Goal: Transaction & Acquisition: Purchase product/service

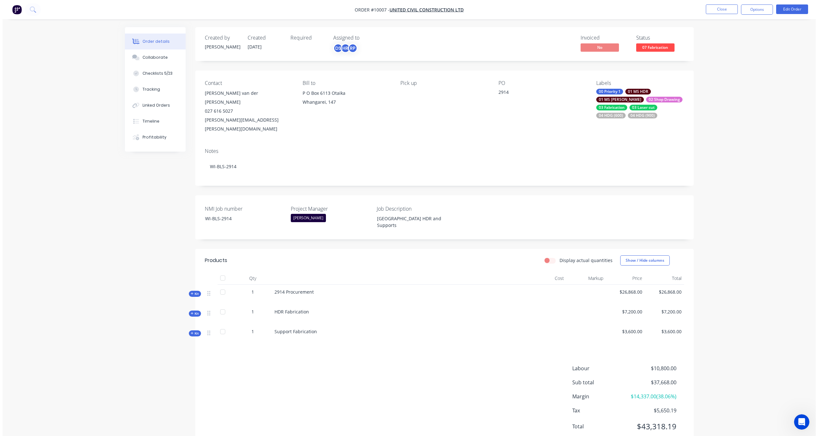
scroll to position [54, 0]
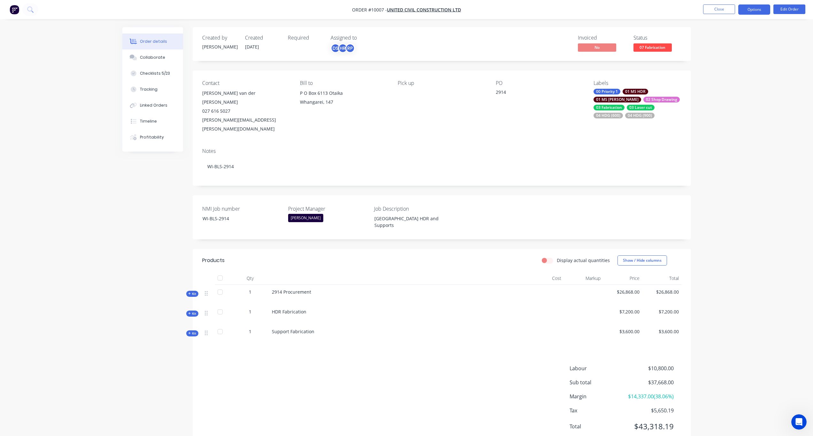
click at [760, 9] on button "Options" at bounding box center [754, 9] width 32 height 10
click at [729, 117] on div "Purchase Products" at bounding box center [735, 115] width 59 height 9
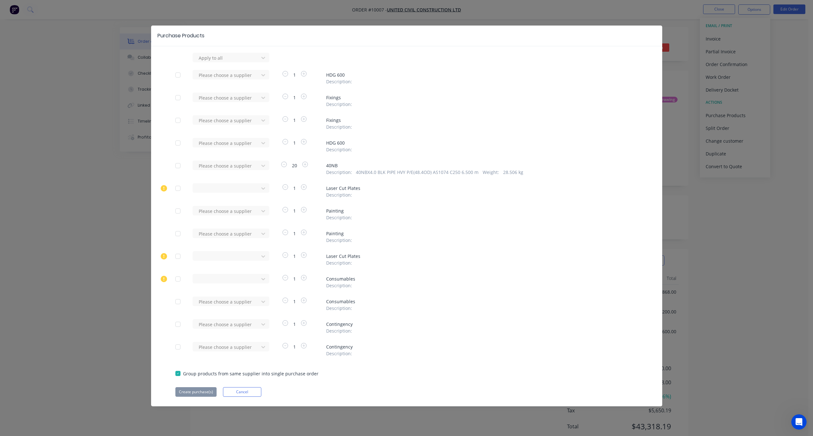
click at [177, 167] on div at bounding box center [178, 165] width 13 height 13
click at [250, 164] on div at bounding box center [227, 166] width 58 height 8
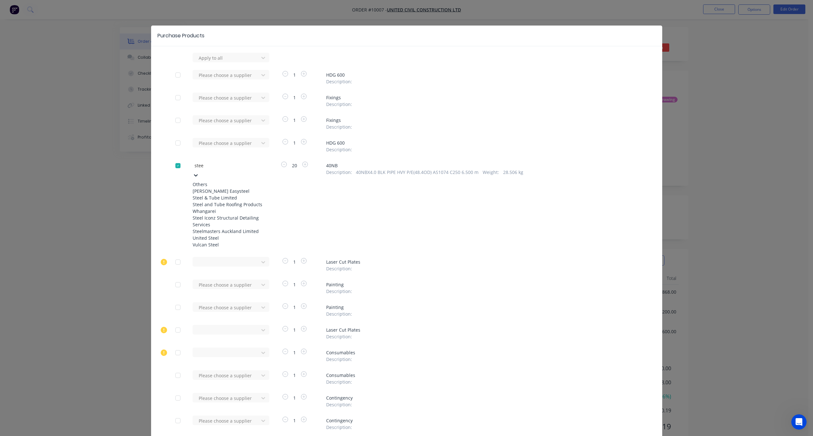
type input "steel"
click at [229, 201] on div "Steel & Tube Limited" at bounding box center [228, 198] width 70 height 7
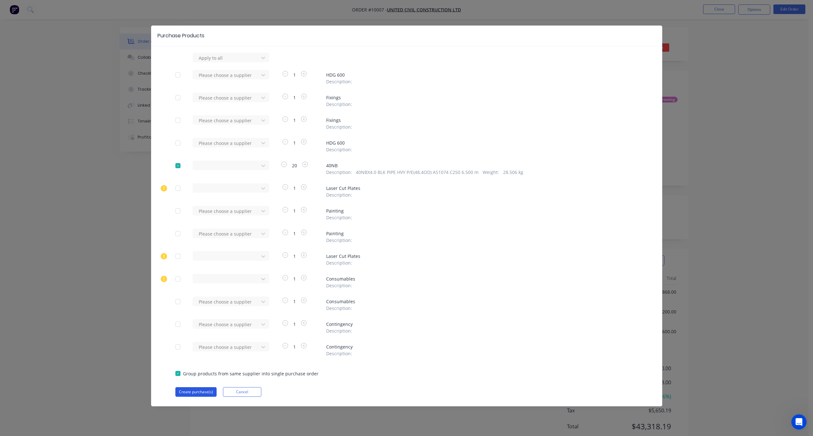
click at [189, 394] on button "Create purchase(s)" at bounding box center [195, 393] width 41 height 10
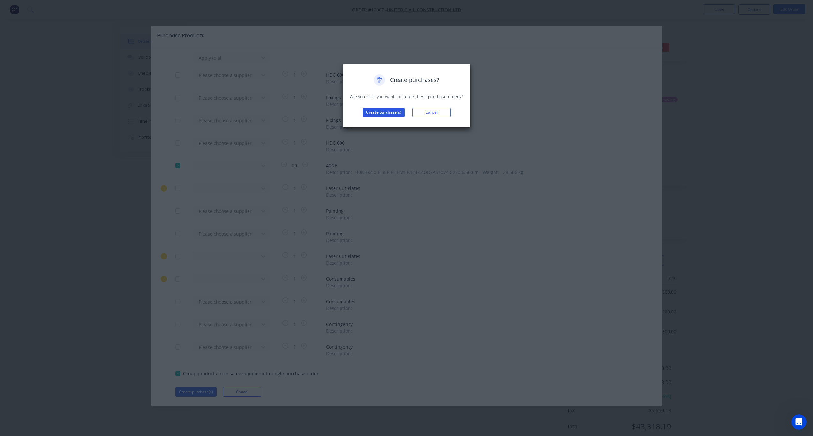
click at [396, 112] on button "Create purchase(s)" at bounding box center [384, 113] width 42 height 10
click at [390, 122] on button "View purchase(s)" at bounding box center [384, 123] width 38 height 10
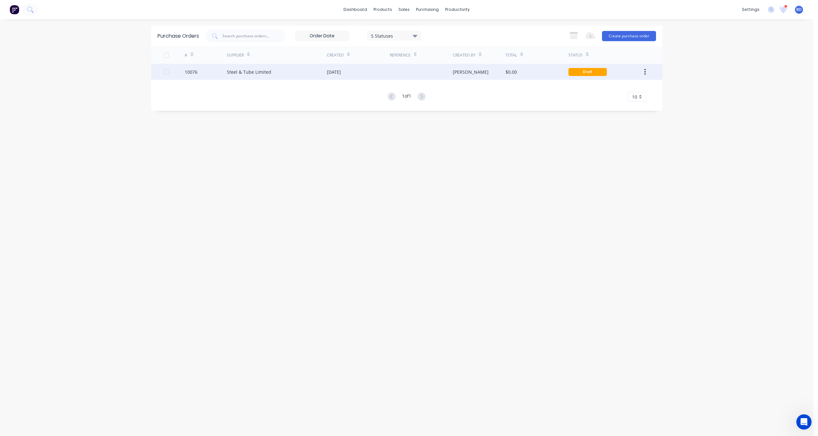
click at [194, 70] on div "10076" at bounding box center [191, 72] width 13 height 7
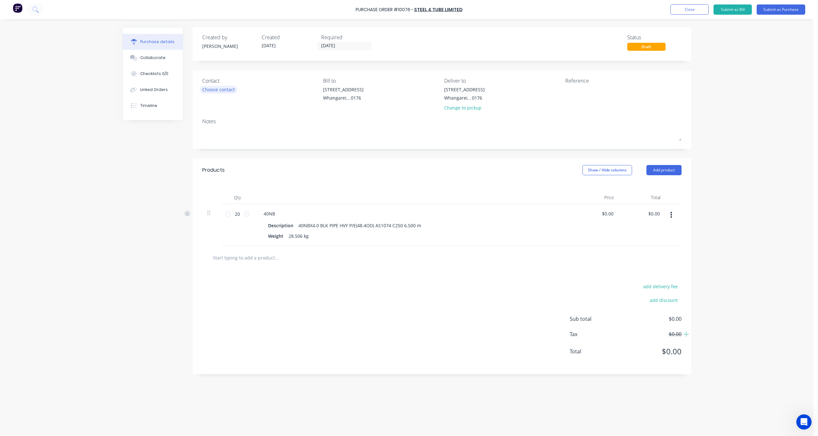
click at [224, 90] on div "Choose contact" at bounding box center [218, 89] width 33 height 7
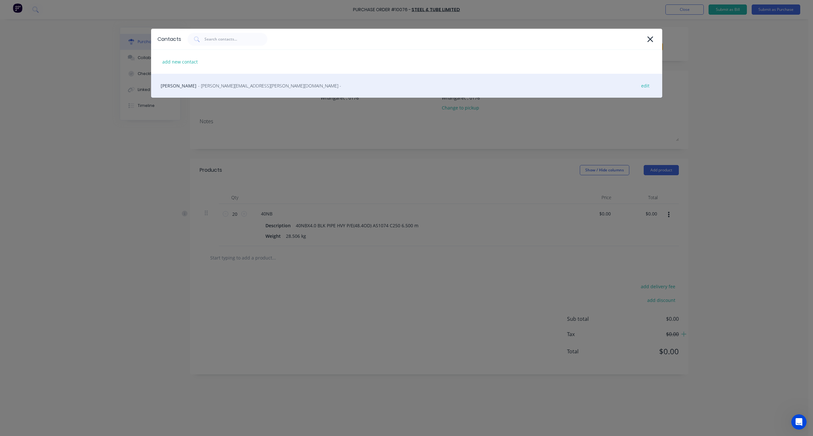
click at [219, 88] on span "- [PERSON_NAME][EMAIL_ADDRESS][PERSON_NAME][DOMAIN_NAME] -" at bounding box center [269, 85] width 143 height 7
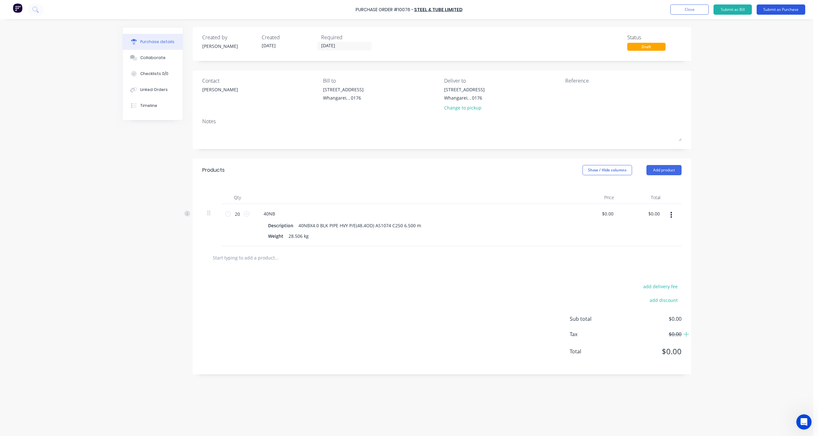
click at [778, 8] on button "Submit as Purchase" at bounding box center [781, 9] width 49 height 10
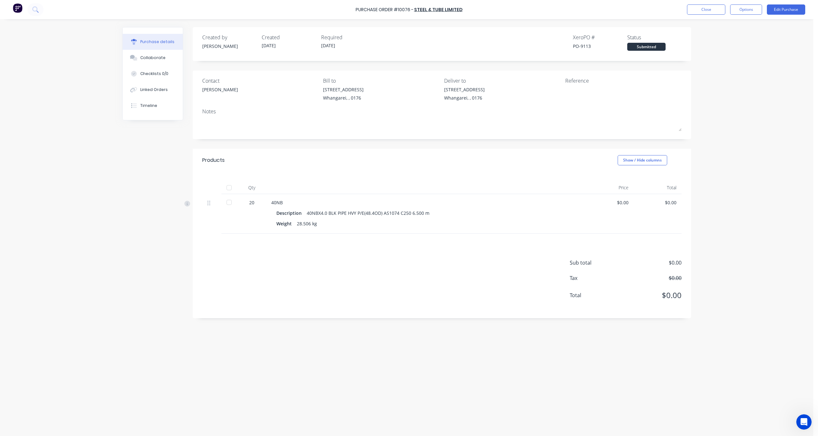
click at [576, 86] on div at bounding box center [605, 94] width 80 height 16
click at [780, 10] on button "Edit Purchase" at bounding box center [786, 9] width 38 height 10
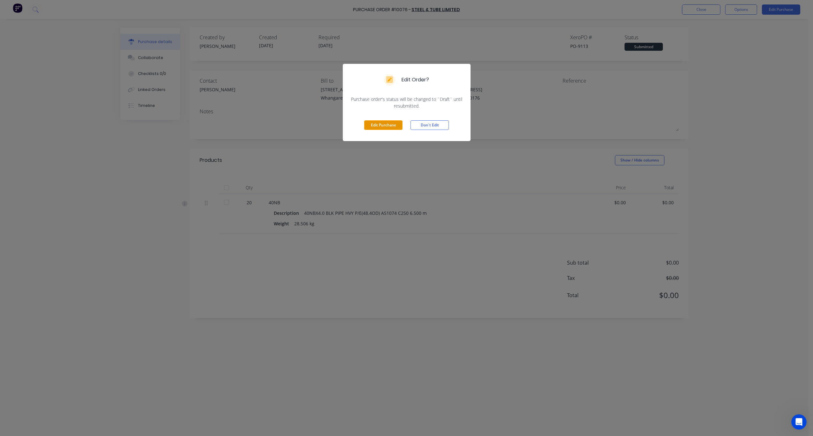
click at [378, 125] on button "Edit Purchase" at bounding box center [383, 125] width 38 height 10
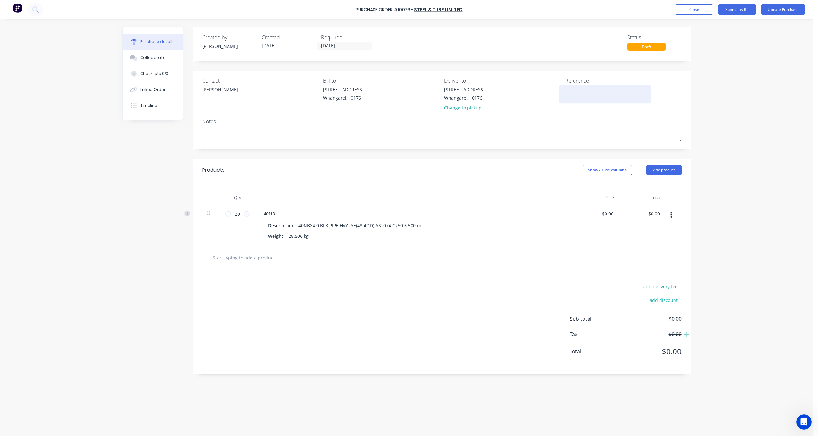
click at [570, 96] on textarea at bounding box center [605, 93] width 80 height 14
type textarea "2914"
type textarea "x"
type textarea "2914"
click at [765, 124] on div "Purchase Order #10076 - Steel & Tube Limited Add product Close Submit as Bill U…" at bounding box center [406, 218] width 813 height 436
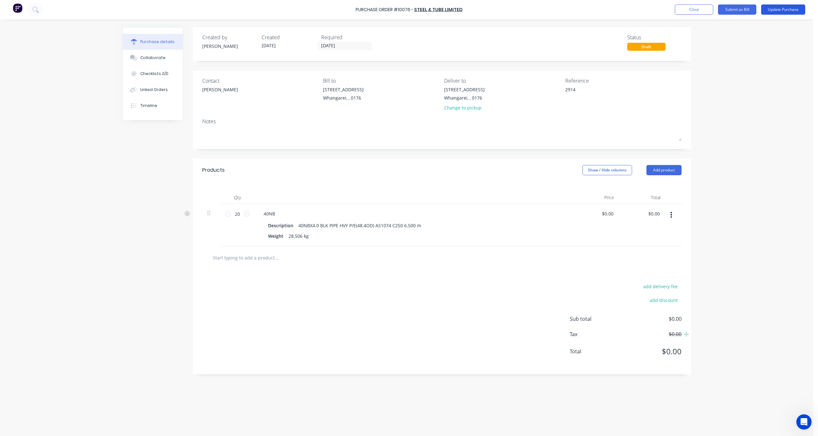
click at [790, 10] on button "Update Purchase" at bounding box center [783, 9] width 44 height 10
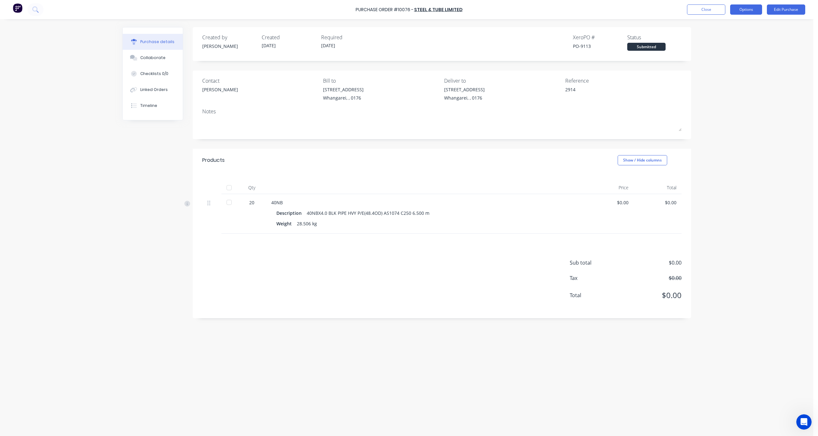
click at [752, 11] on button "Options" at bounding box center [746, 9] width 32 height 10
click at [735, 25] on div "Print / Email" at bounding box center [731, 25] width 49 height 9
click at [733, 53] on div "Without pricing" at bounding box center [731, 51] width 49 height 9
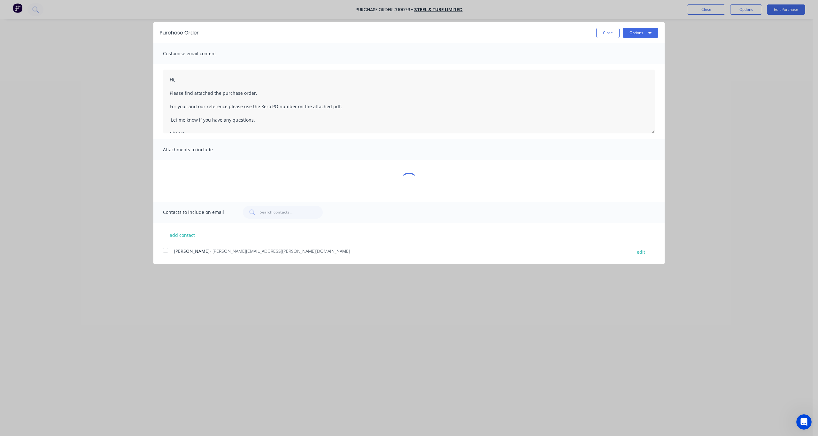
type textarea "x"
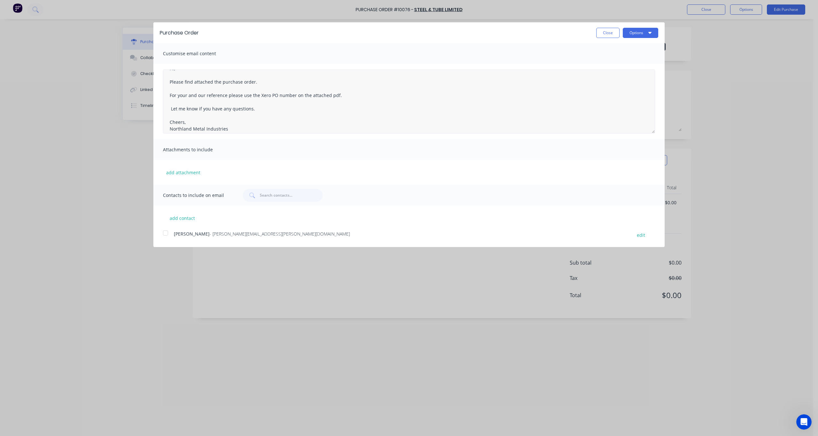
scroll to position [17, 0]
click at [170, 104] on textarea "Hi, Please find attached the purchase order. For your and our reference please …" at bounding box center [409, 102] width 492 height 64
click at [166, 234] on div at bounding box center [165, 233] width 13 height 13
type textarea "Hi, Please find attached the purchase order. For your and our reference please …"
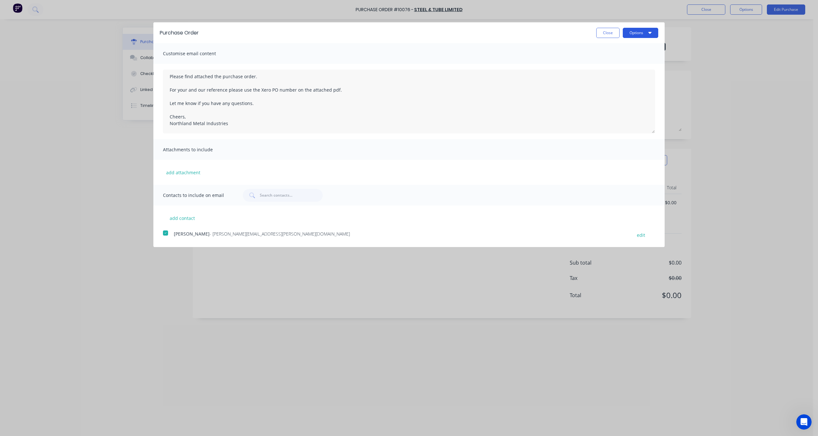
click at [625, 34] on button "Options" at bounding box center [640, 33] width 35 height 10
click at [614, 61] on div "Email" at bounding box center [627, 61] width 49 height 9
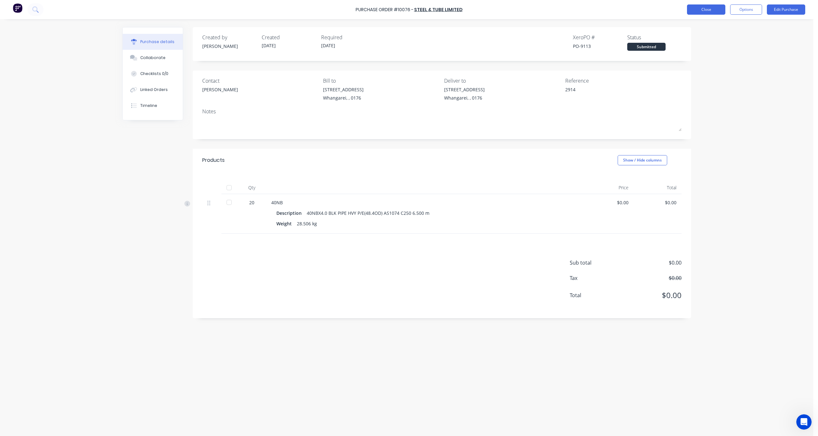
click at [718, 8] on button "Close" at bounding box center [706, 9] width 38 height 10
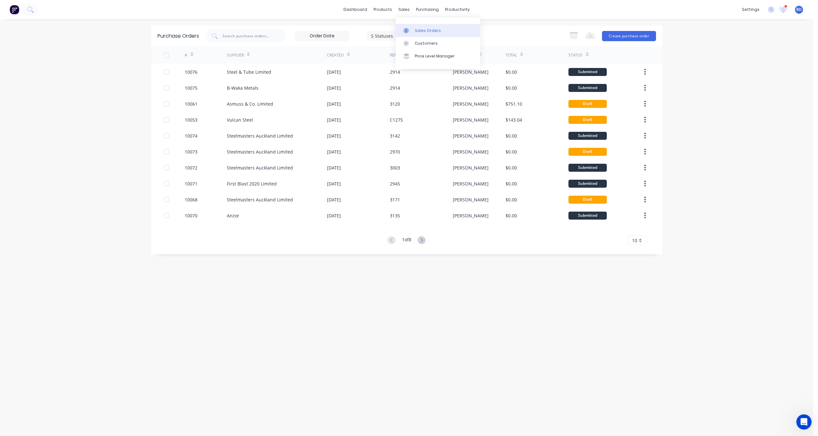
click at [421, 33] on div "Sales Orders" at bounding box center [428, 31] width 26 height 6
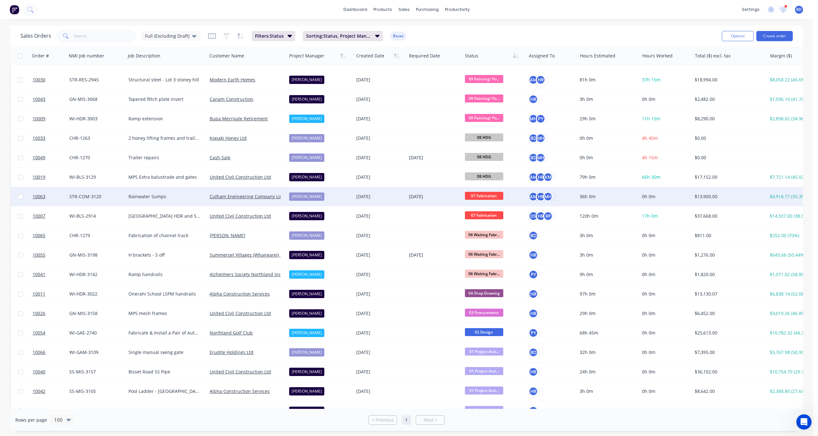
scroll to position [331, 0]
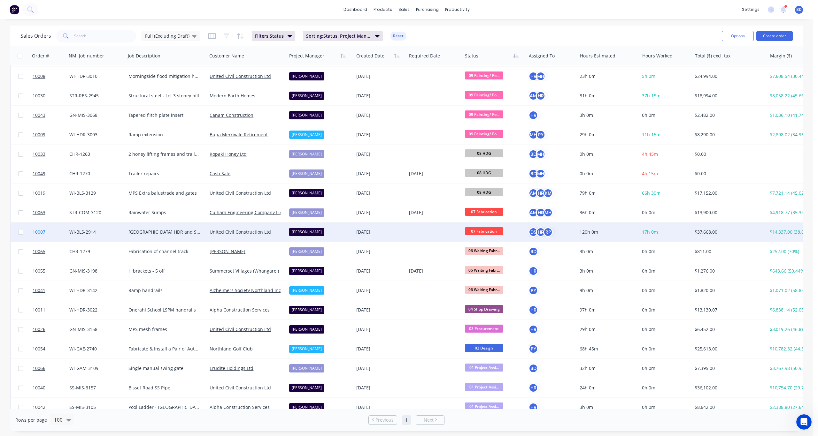
click at [37, 232] on span "10007" at bounding box center [39, 232] width 13 height 6
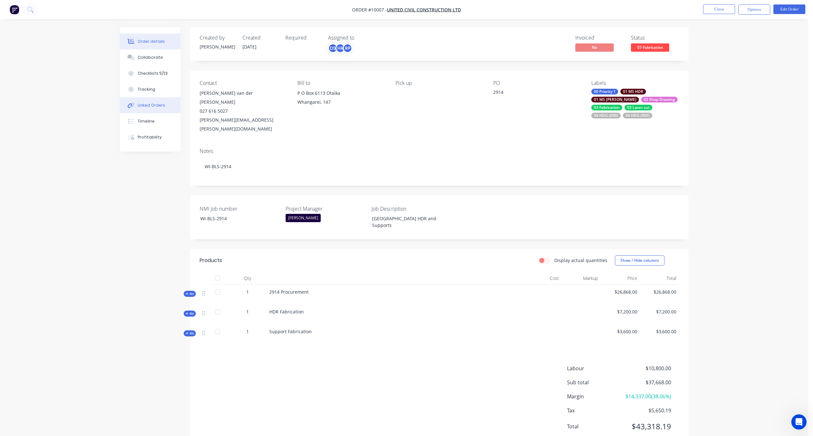
click at [146, 105] on div "Linked Orders" at bounding box center [151, 106] width 27 height 6
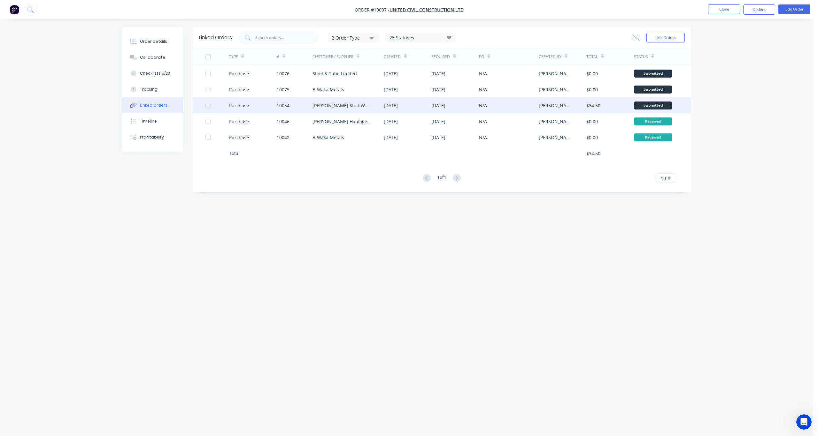
click at [209, 106] on div at bounding box center [208, 105] width 13 height 13
click at [246, 104] on div "Purchase" at bounding box center [239, 105] width 20 height 7
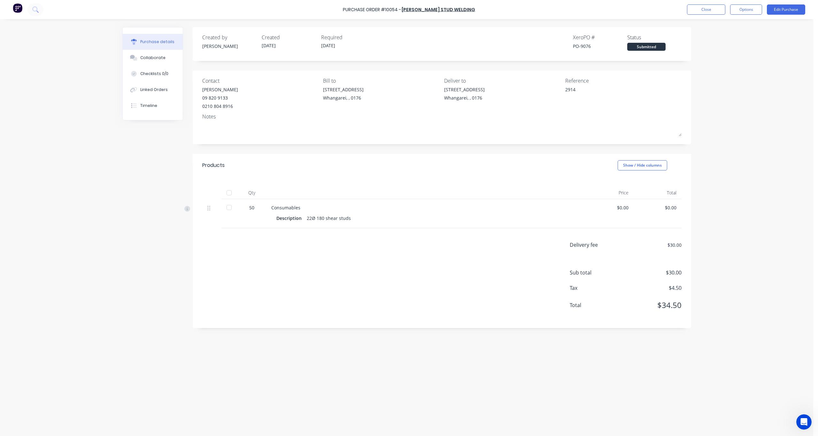
click at [661, 47] on div "Submitted" at bounding box center [646, 47] width 38 height 8
click at [655, 47] on div "Submitted" at bounding box center [646, 47] width 38 height 8
click at [229, 208] on div at bounding box center [229, 207] width 13 height 13
type textarea "x"
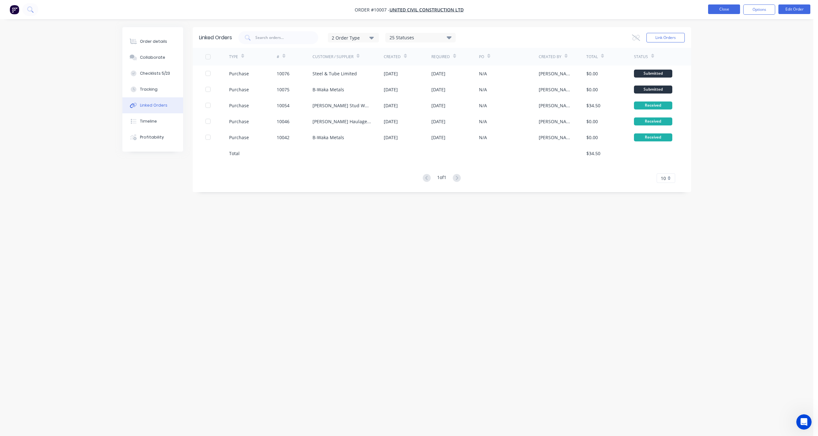
click at [721, 11] on button "Close" at bounding box center [724, 9] width 32 height 10
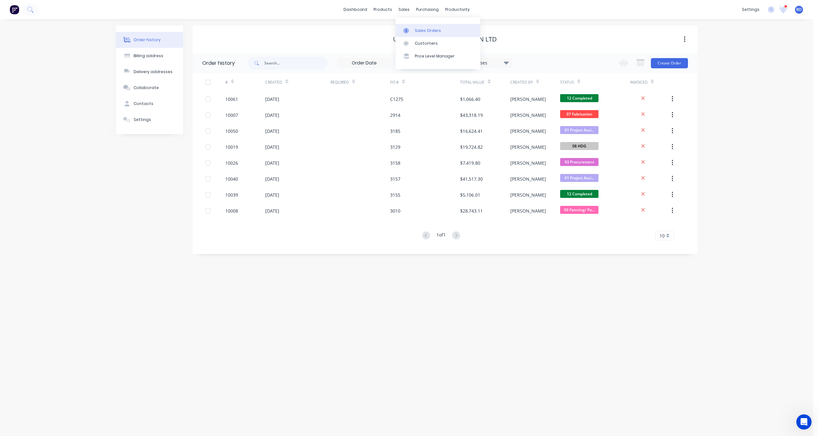
click at [413, 30] on link "Sales Orders" at bounding box center [438, 30] width 85 height 13
